Goal: Find specific page/section: Find specific page/section

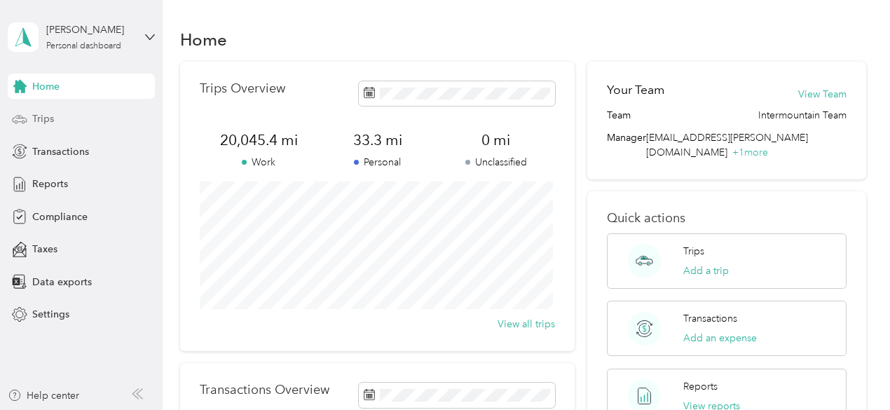
click at [74, 123] on div "Trips" at bounding box center [81, 119] width 147 height 25
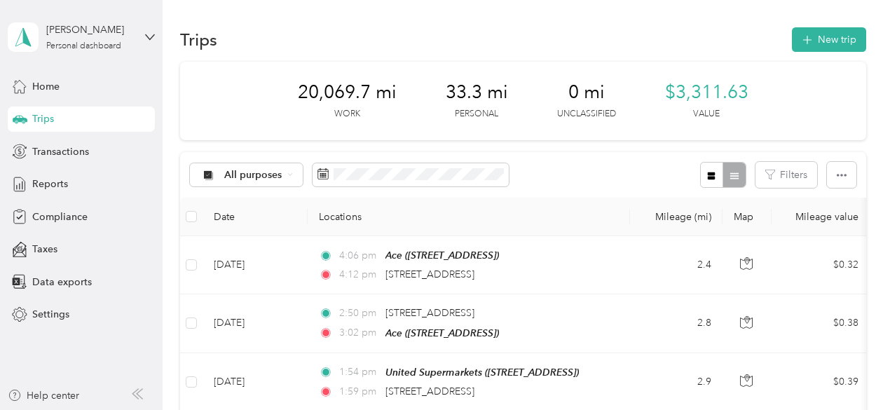
scroll to position [70, 0]
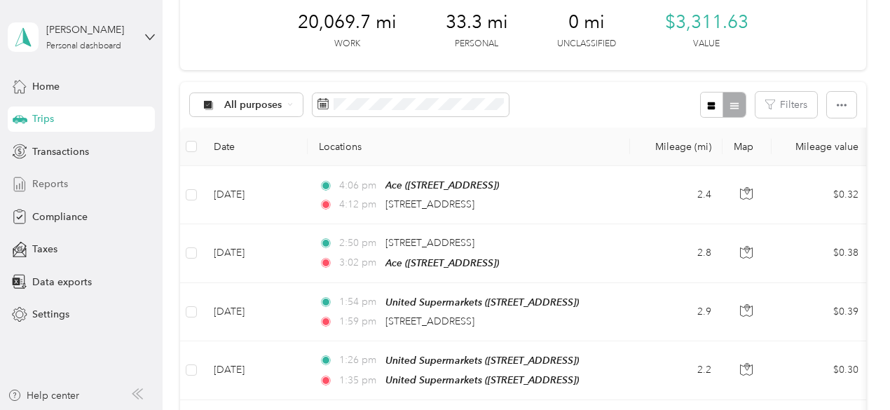
click at [67, 184] on span "Reports" at bounding box center [50, 184] width 36 height 15
